Goal: Task Accomplishment & Management: Manage account settings

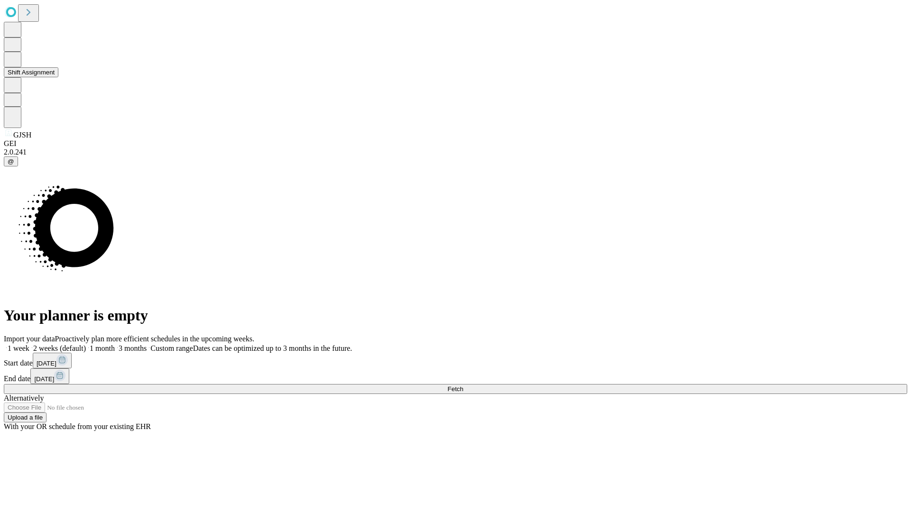
click at [58, 77] on button "Shift Assignment" at bounding box center [31, 72] width 55 height 10
